Goal: Navigation & Orientation: Find specific page/section

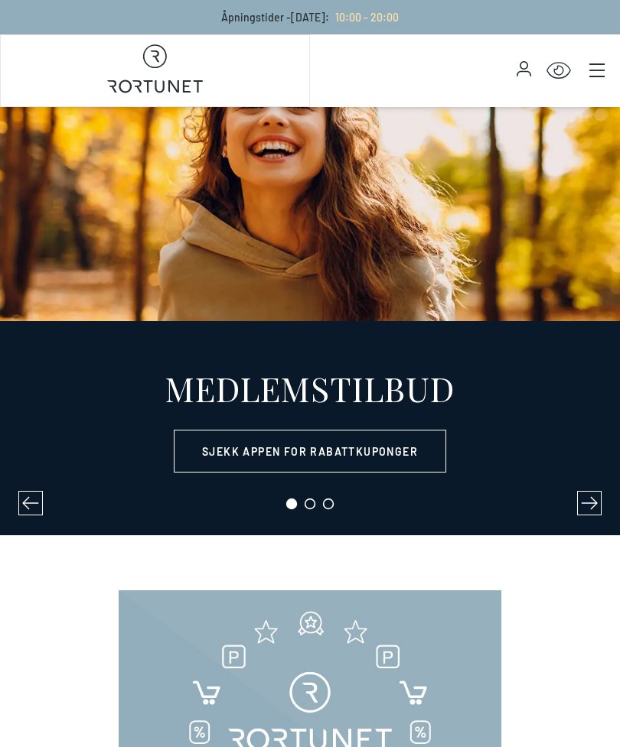
select select "NO"
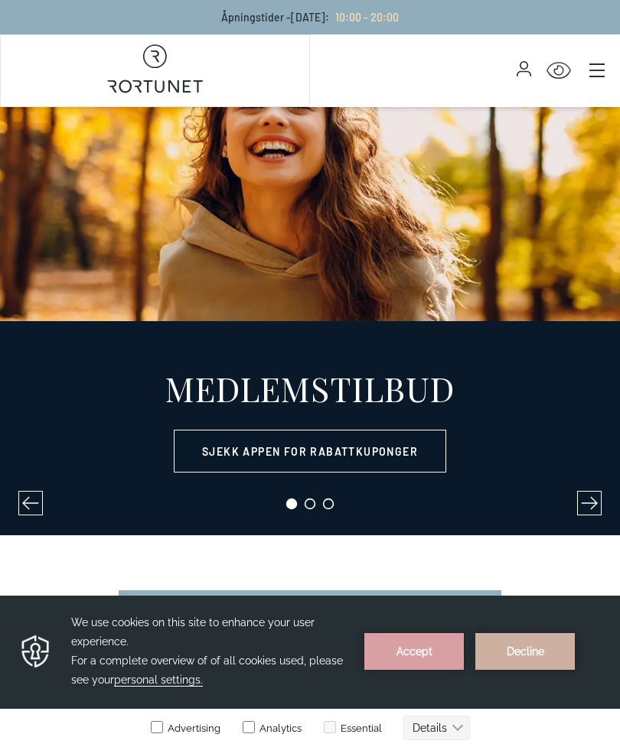
click at [593, 71] on icon "Main menu" at bounding box center [596, 70] width 15 height 15
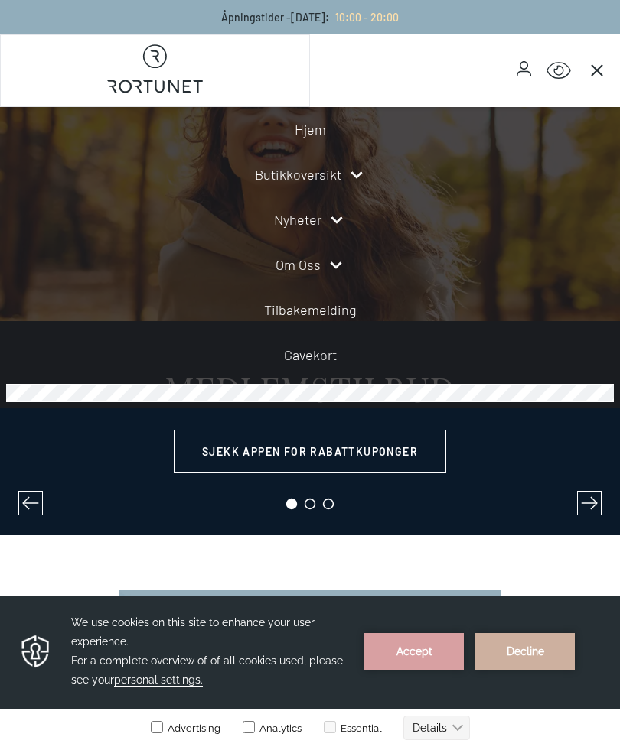
click at [315, 184] on link "Butikkoversikt" at bounding box center [298, 174] width 86 height 21
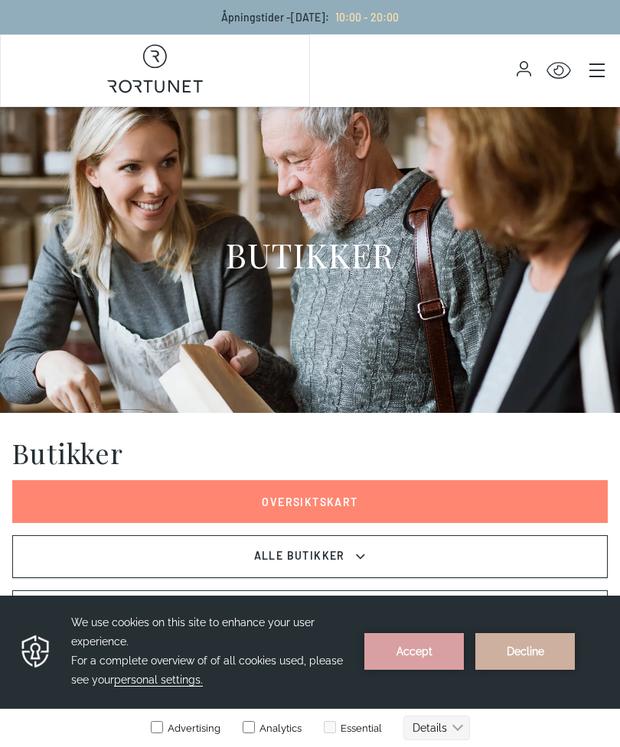
click at [347, 564] on span "Alle Butikker" at bounding box center [310, 557] width 116 height 18
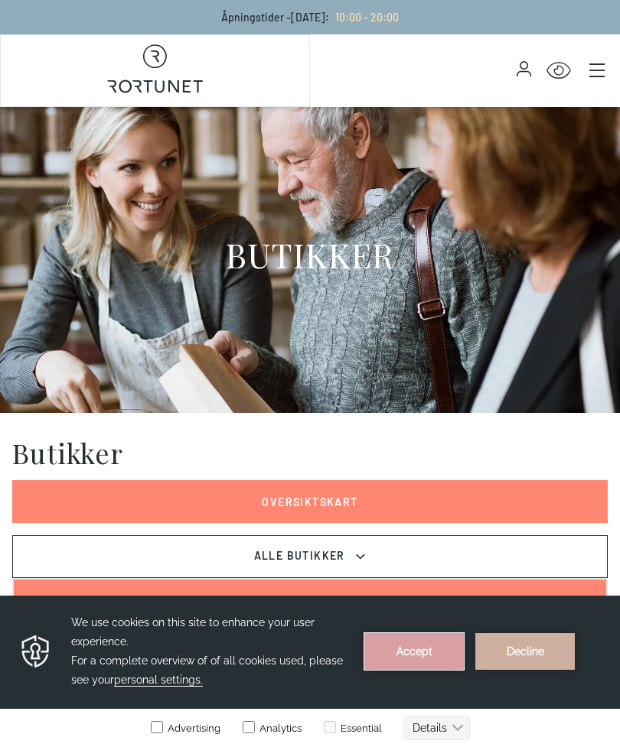
click at [419, 668] on button "Accept" at bounding box center [413, 651] width 99 height 37
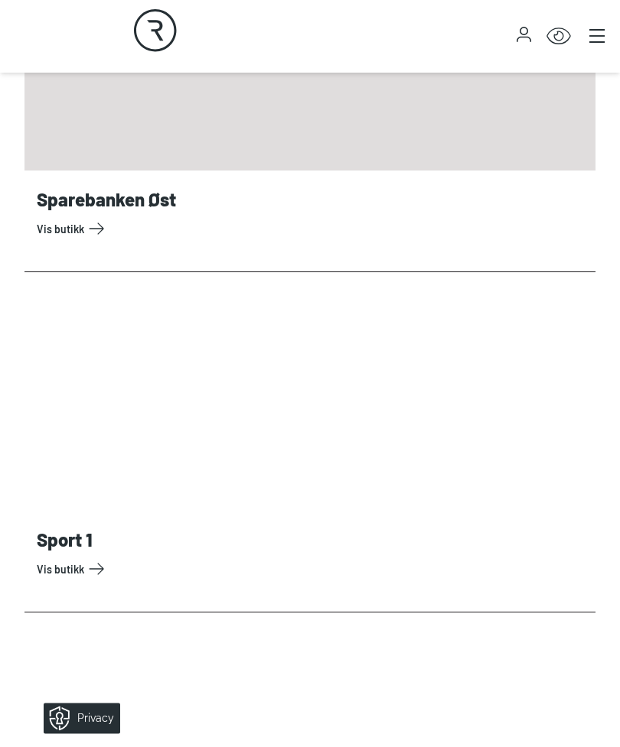
scroll to position [14673, 0]
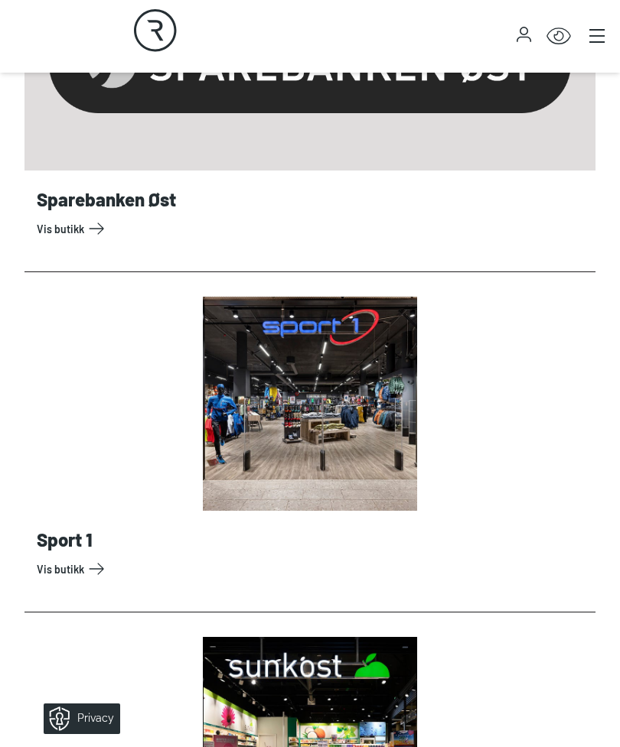
click at [281, 557] on link "Vis butikk" at bounding box center [313, 569] width 552 height 24
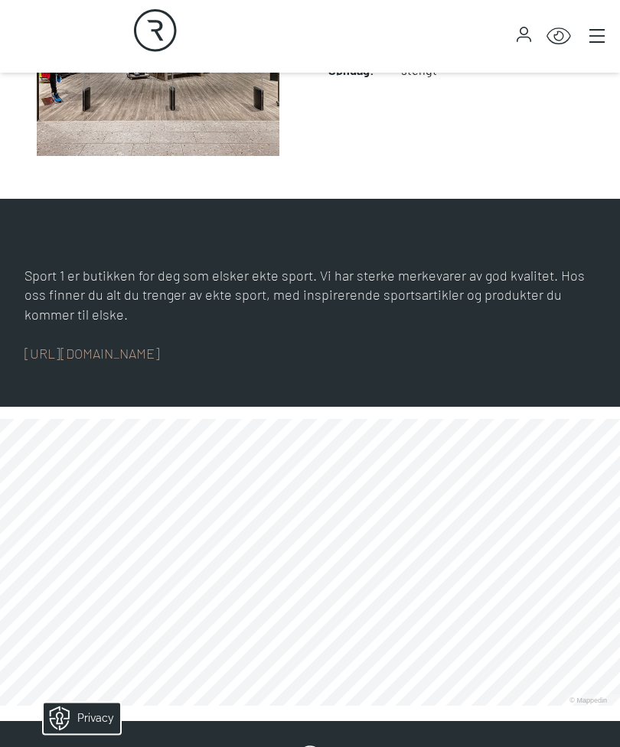
scroll to position [545, 0]
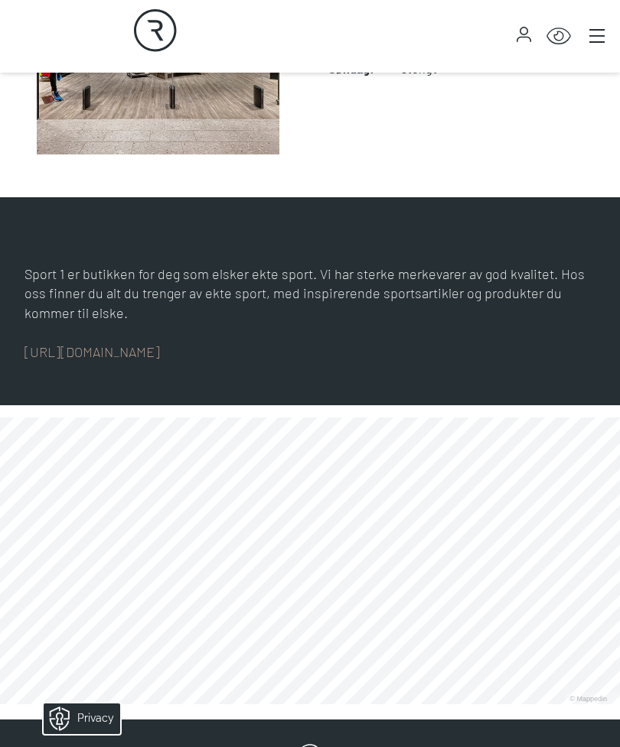
click at [122, 357] on link "[URL][DOMAIN_NAME]" at bounding box center [91, 352] width 135 height 17
